Goal: Task Accomplishment & Management: Complete application form

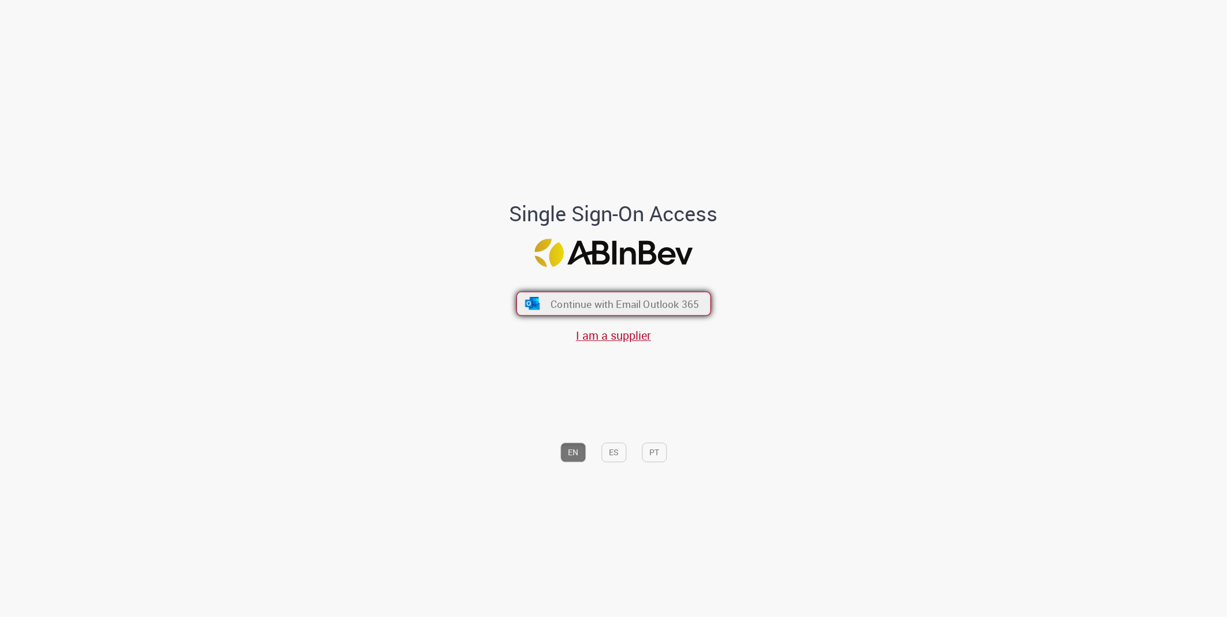
click at [642, 308] on span "Continue with Email Outlook 365" at bounding box center [624, 303] width 148 height 13
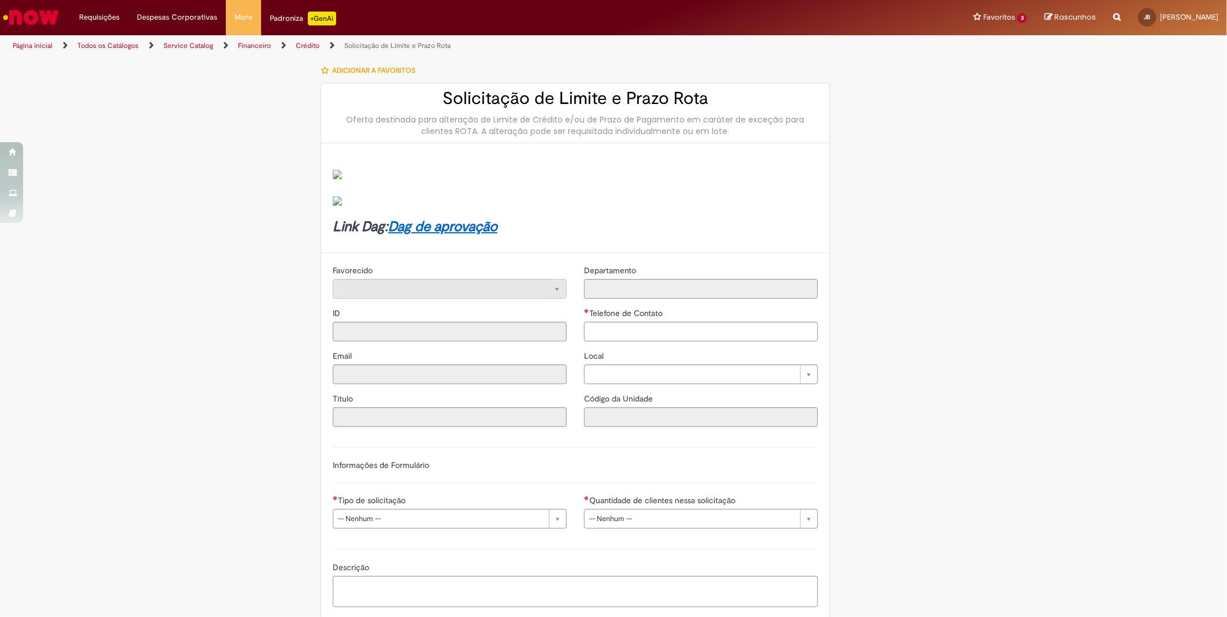
type input "**********"
